Goal: Task Accomplishment & Management: Manage account settings

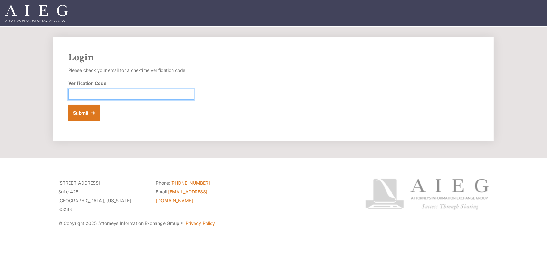
click at [108, 92] on input "Verification Code" at bounding box center [131, 94] width 126 height 11
click at [107, 91] on input "Verification Code" at bounding box center [131, 94] width 126 height 11
paste input "079724"
type input "079724"
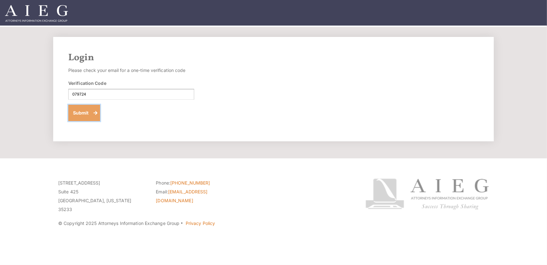
click at [77, 111] on button "Submit" at bounding box center [84, 113] width 32 height 16
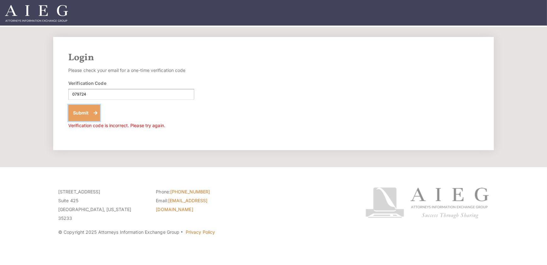
click at [81, 111] on button "Submit" at bounding box center [84, 113] width 32 height 16
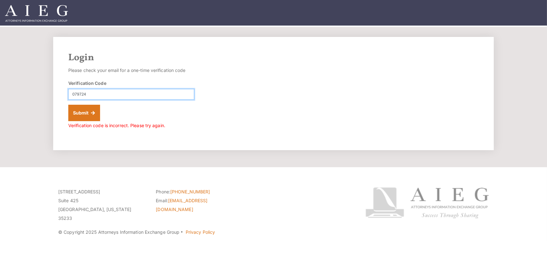
drag, startPoint x: 105, startPoint y: 95, endPoint x: 22, endPoint y: 89, distance: 83.3
click at [32, 92] on section "Login Please check your email for a one-time verification code Verification Cod…" at bounding box center [273, 97] width 547 height 140
type input "079724"
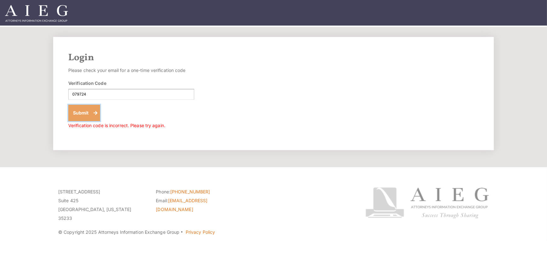
click at [81, 116] on button "Submit" at bounding box center [84, 113] width 32 height 16
